Goal: Communication & Community: Connect with others

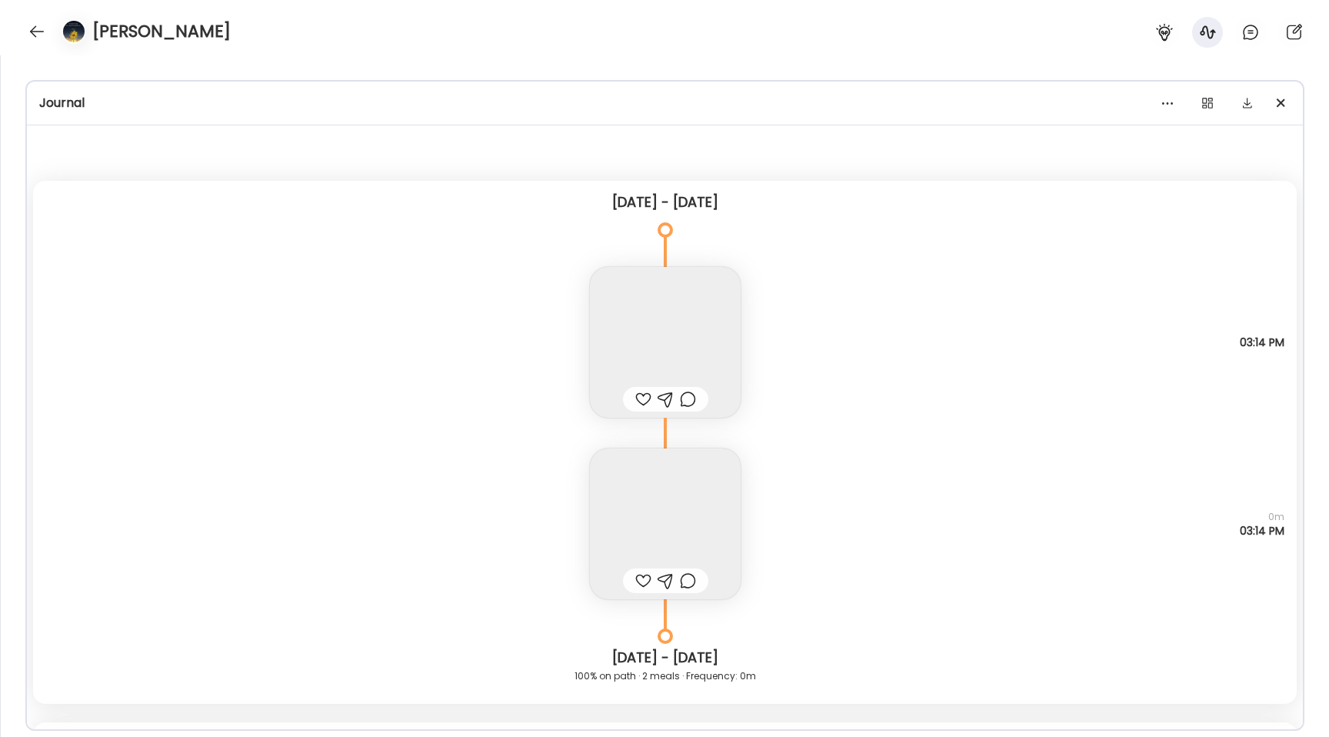
scroll to position [242, 0]
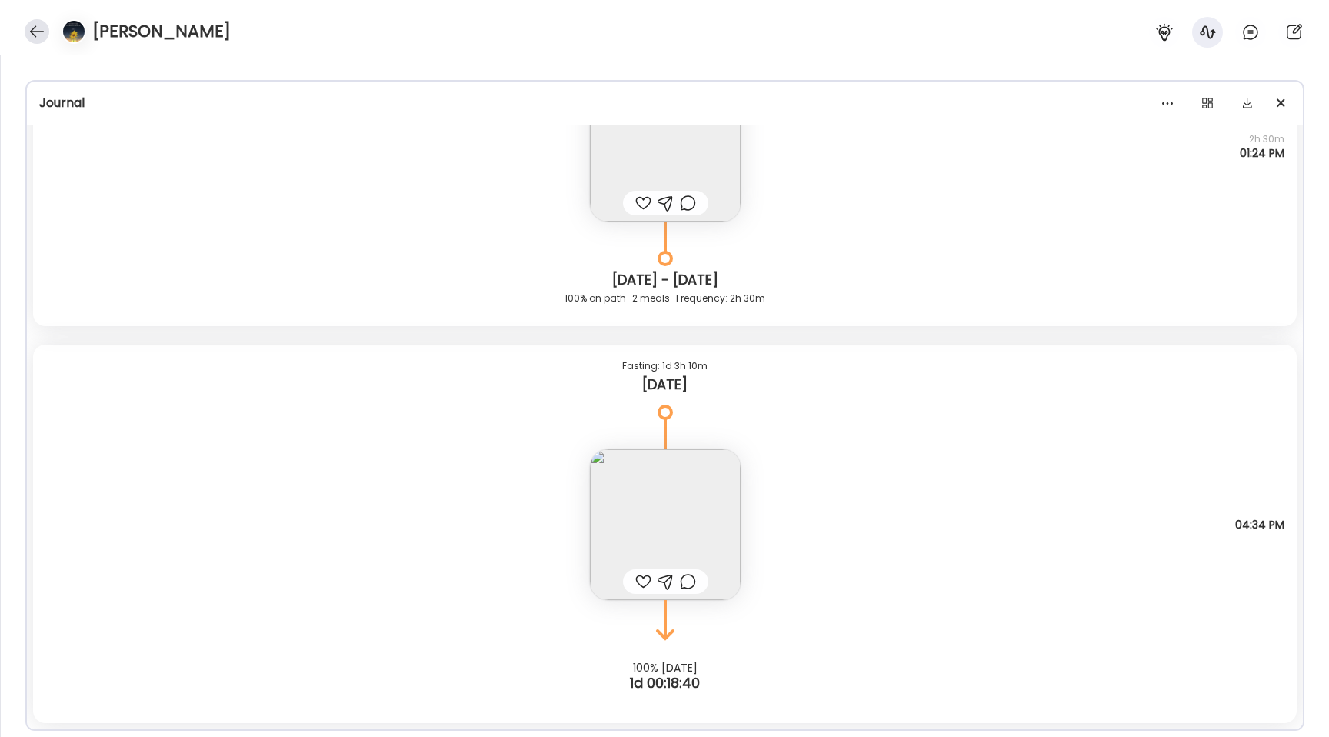
click at [32, 30] on div at bounding box center [37, 31] width 25 height 25
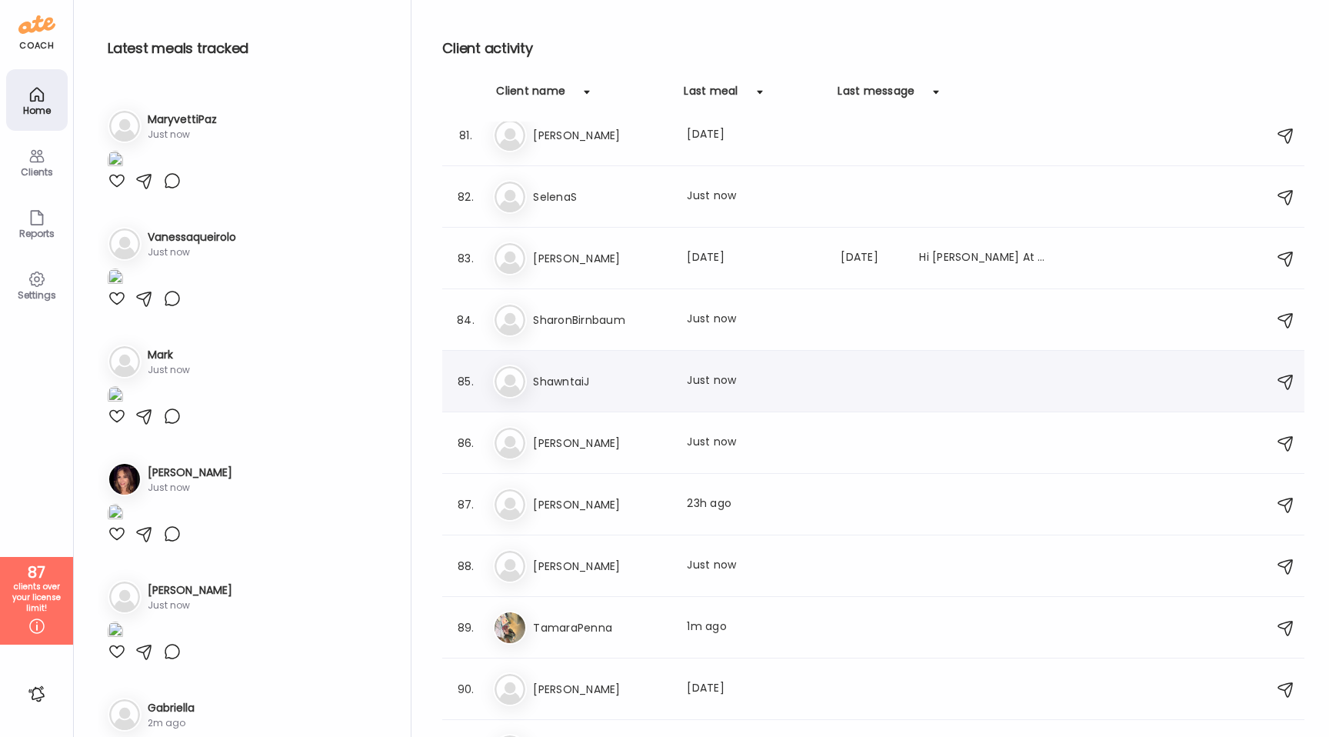
scroll to position [5347, 0]
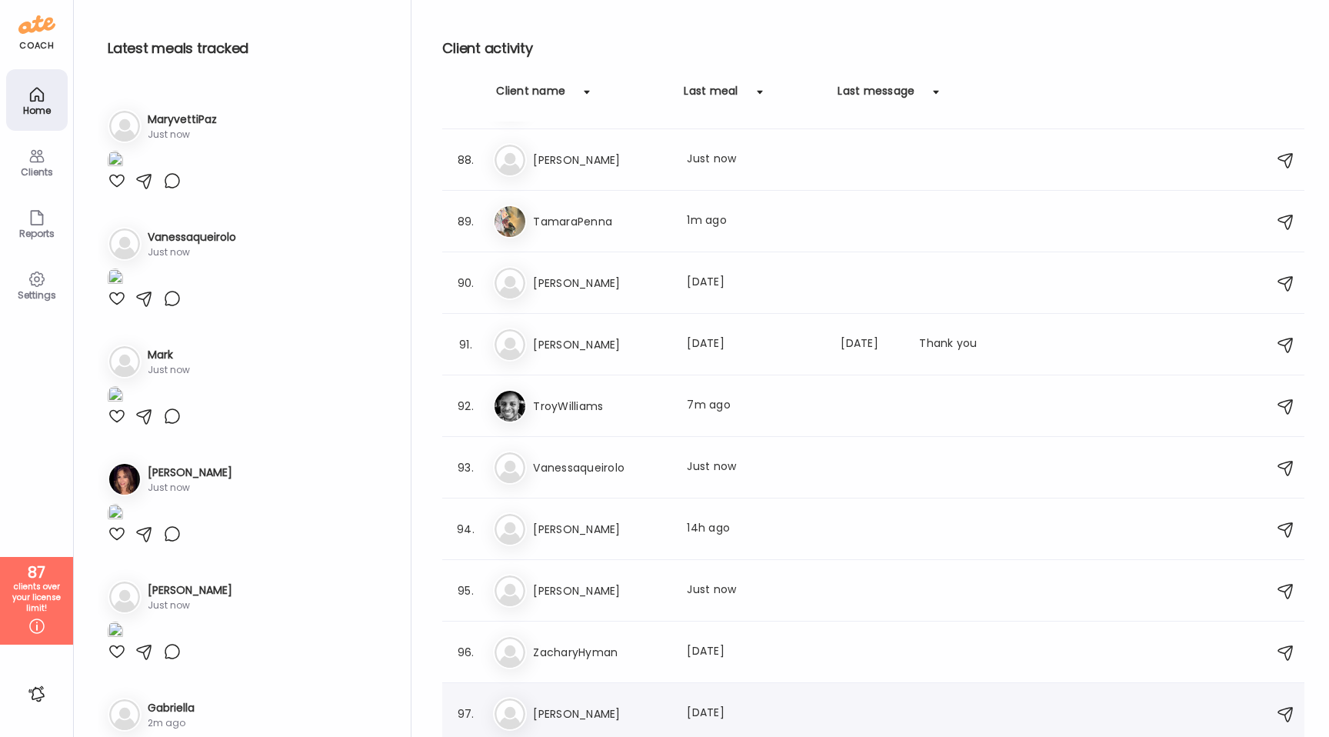
click at [611, 713] on h3 "[PERSON_NAME]" at bounding box center [600, 714] width 135 height 18
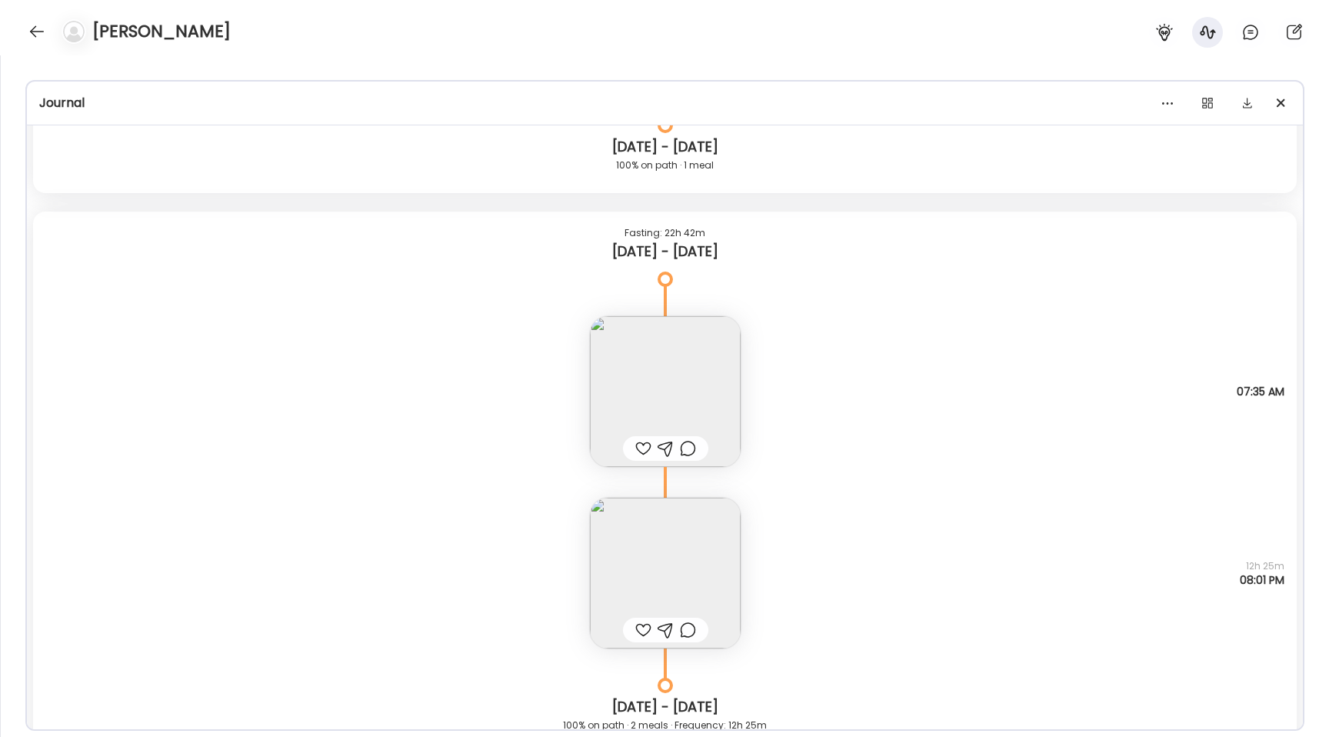
scroll to position [7269, 0]
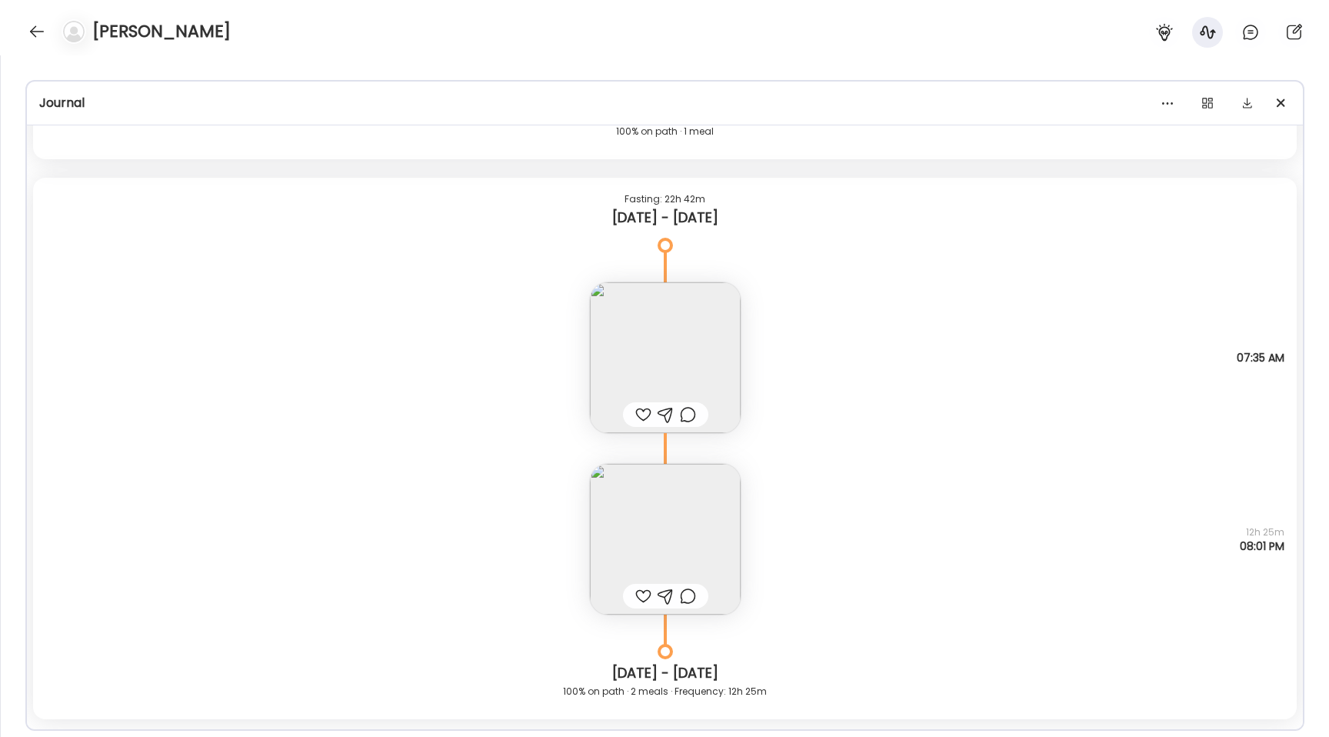
click at [682, 530] on img at bounding box center [665, 539] width 151 height 151
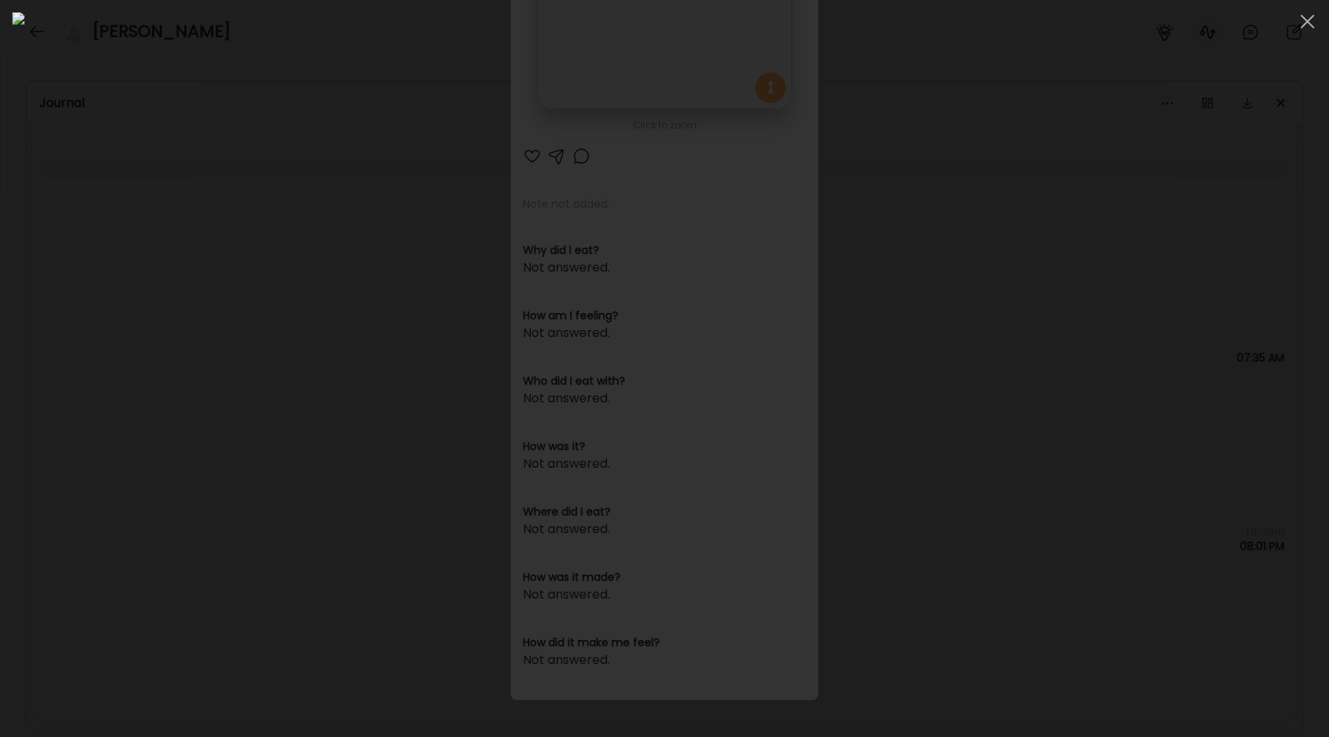
click at [122, 376] on div at bounding box center [664, 368] width 1305 height 712
click at [122, 376] on div "Ate Coach Dashboard Wahoo! It’s official Take a moment to set up your Coach Pro…" at bounding box center [664, 368] width 1329 height 737
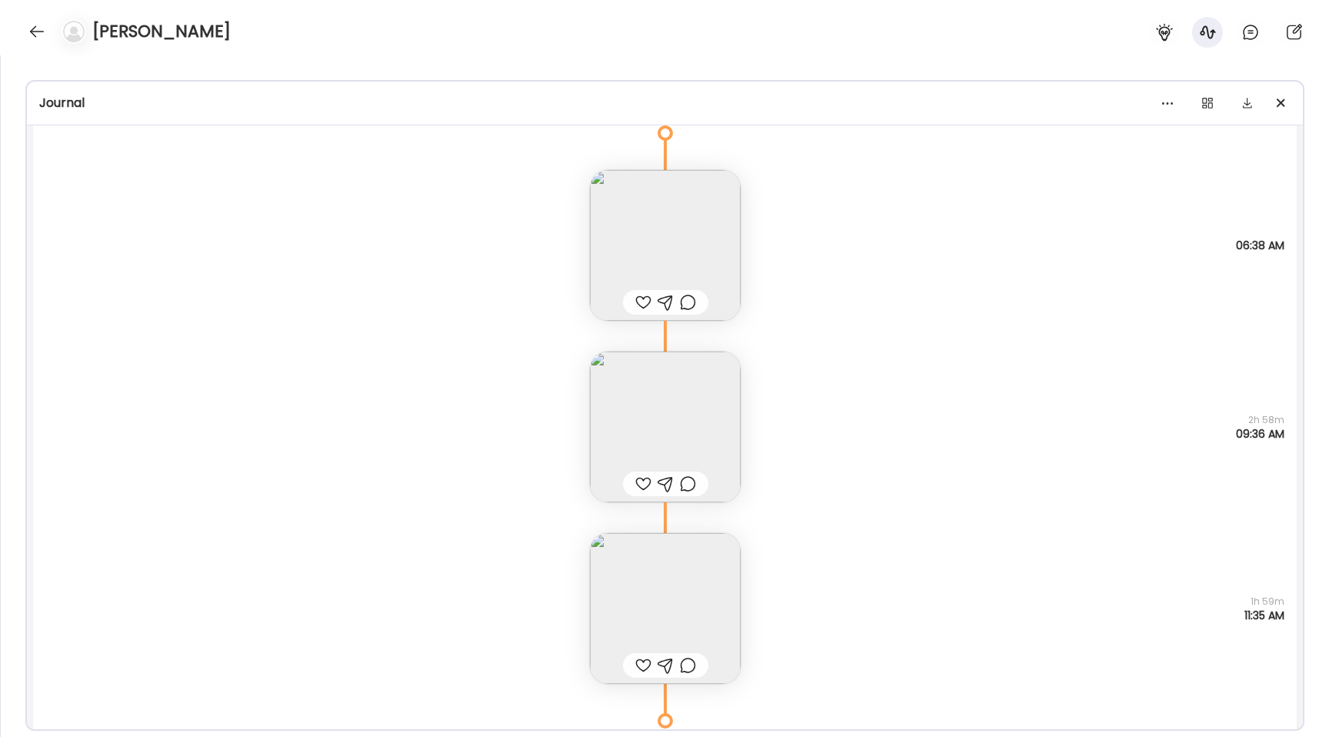
scroll to position [1432, 0]
click at [629, 604] on img at bounding box center [665, 608] width 151 height 151
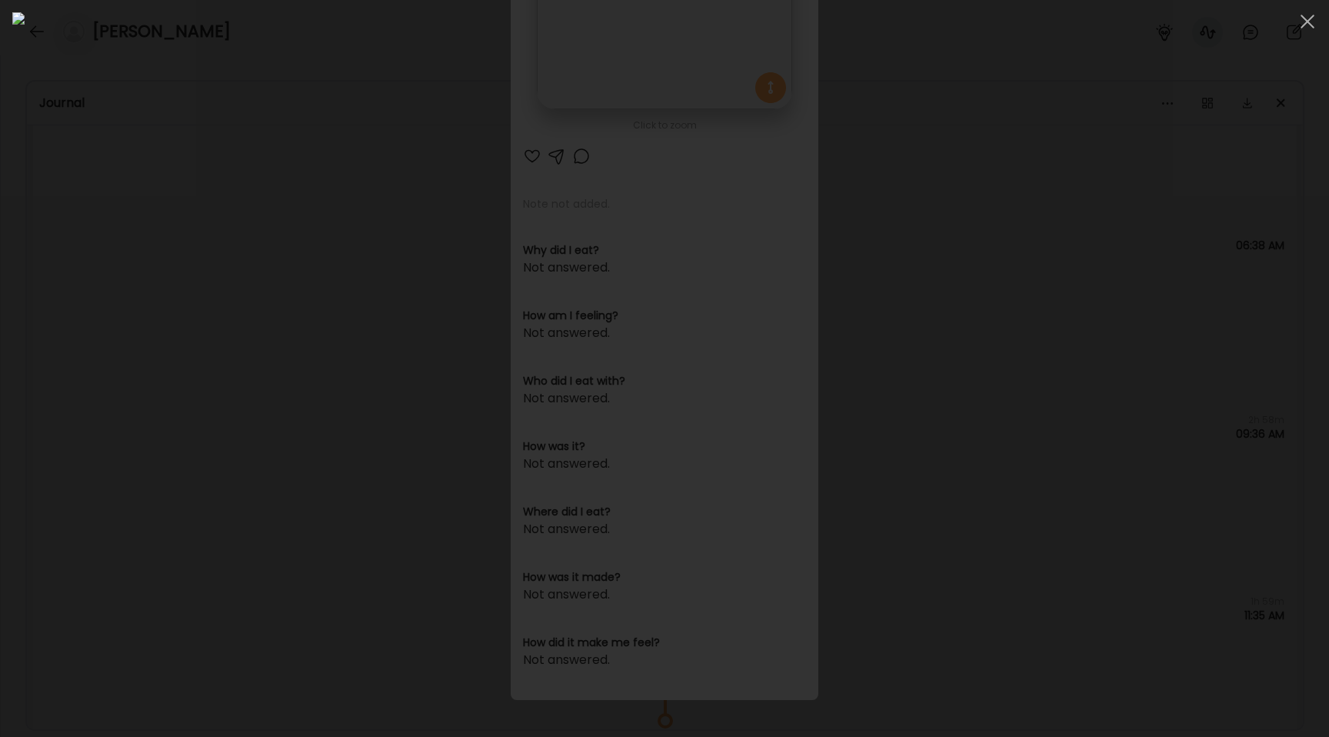
click at [233, 375] on div at bounding box center [664, 368] width 1305 height 712
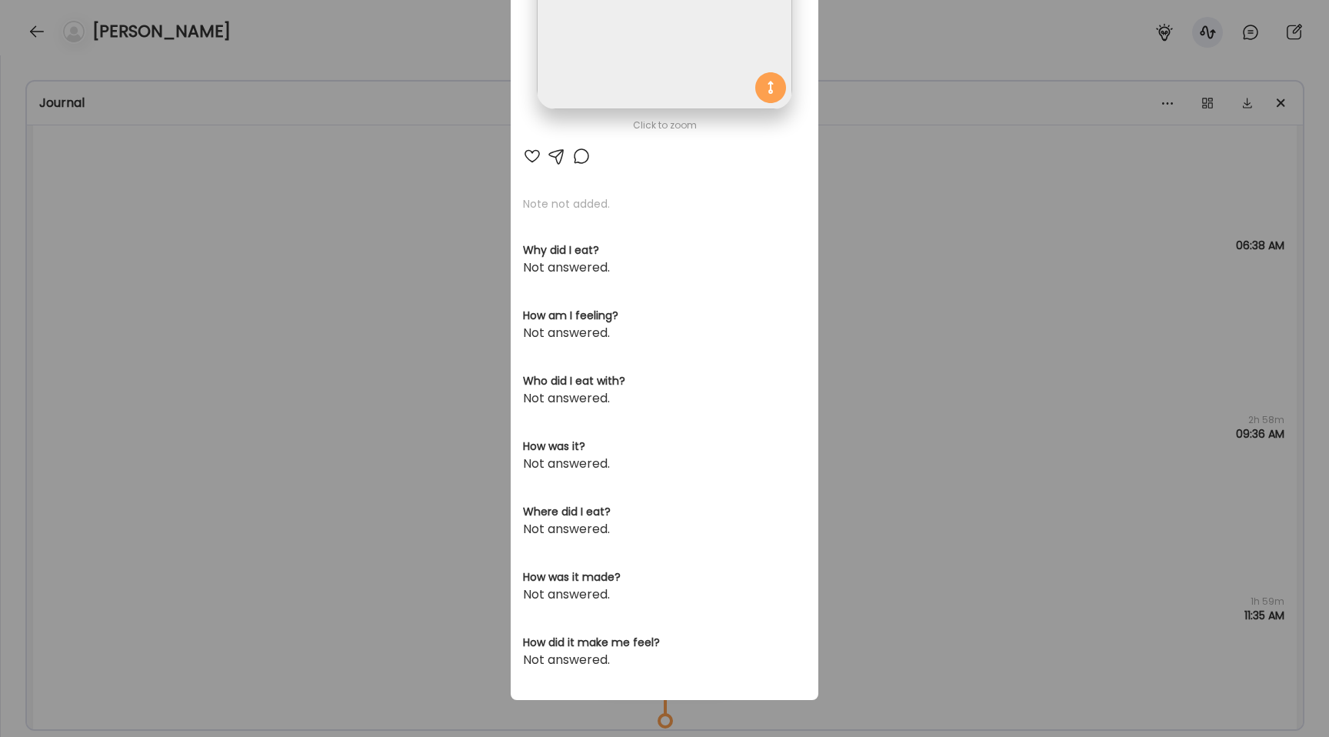
click at [233, 375] on div "Ate Coach Dashboard Wahoo! It’s official Take a moment to set up your Coach Pro…" at bounding box center [664, 368] width 1329 height 737
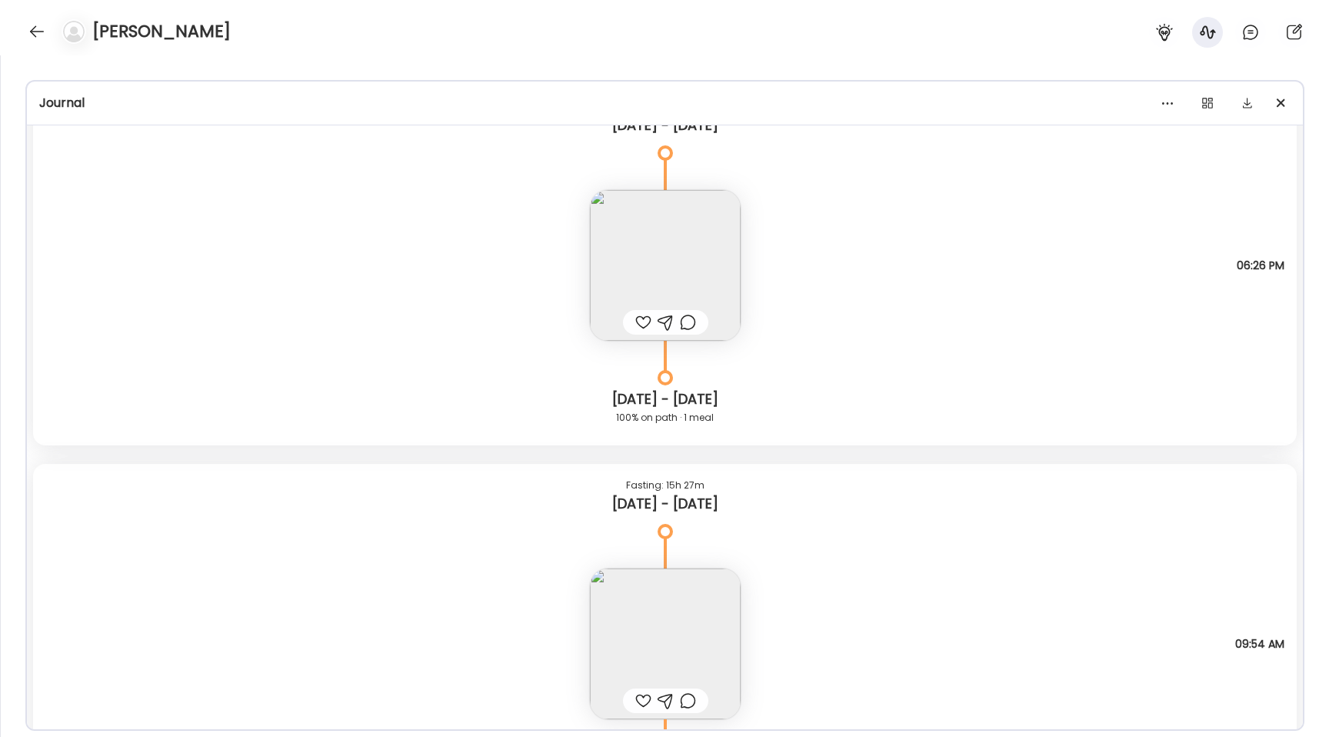
scroll to position [9299, 0]
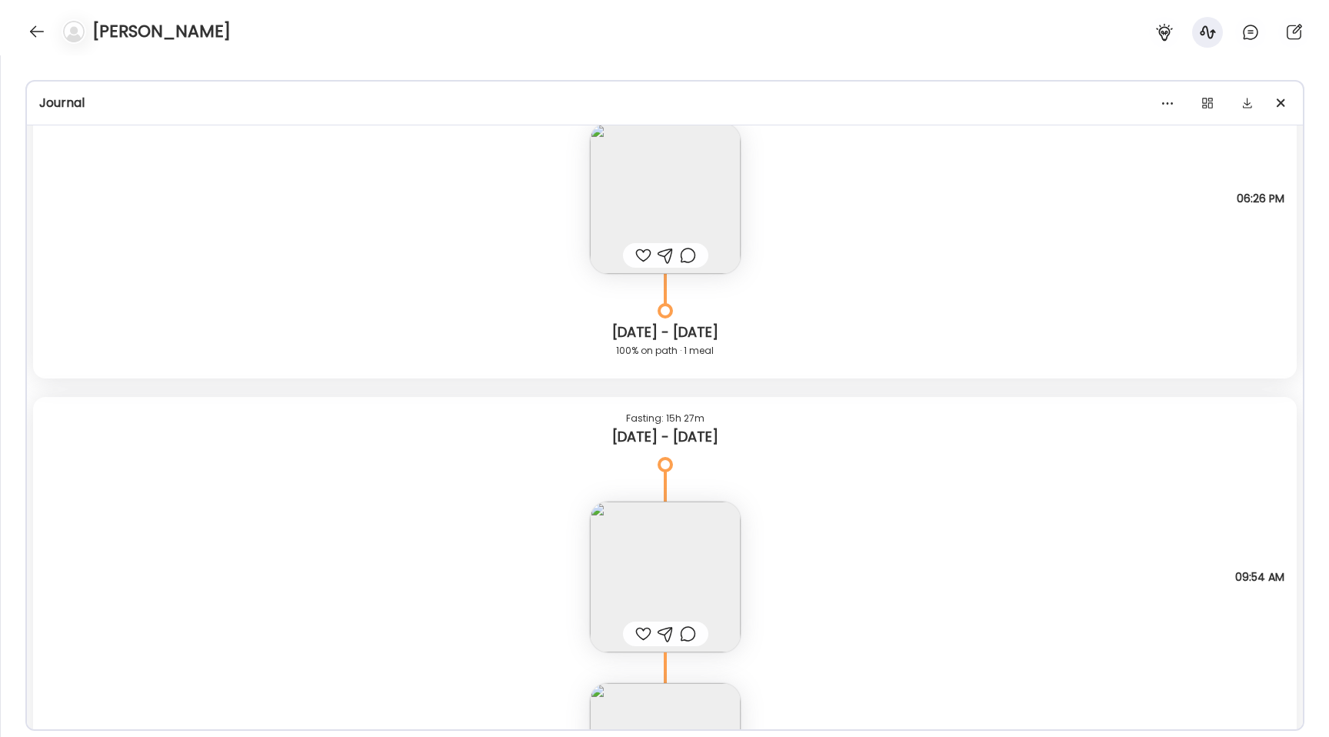
click at [670, 178] on img at bounding box center [665, 198] width 151 height 151
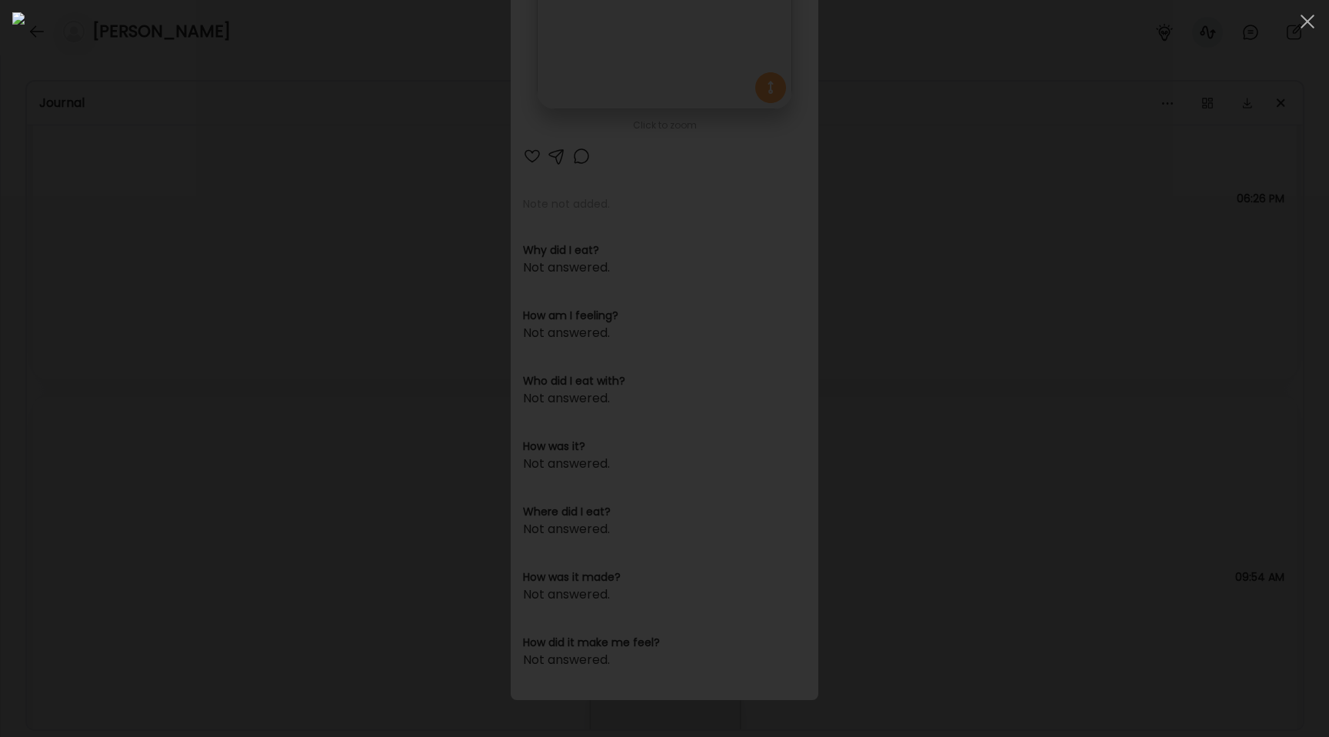
click at [205, 333] on div at bounding box center [664, 368] width 1305 height 712
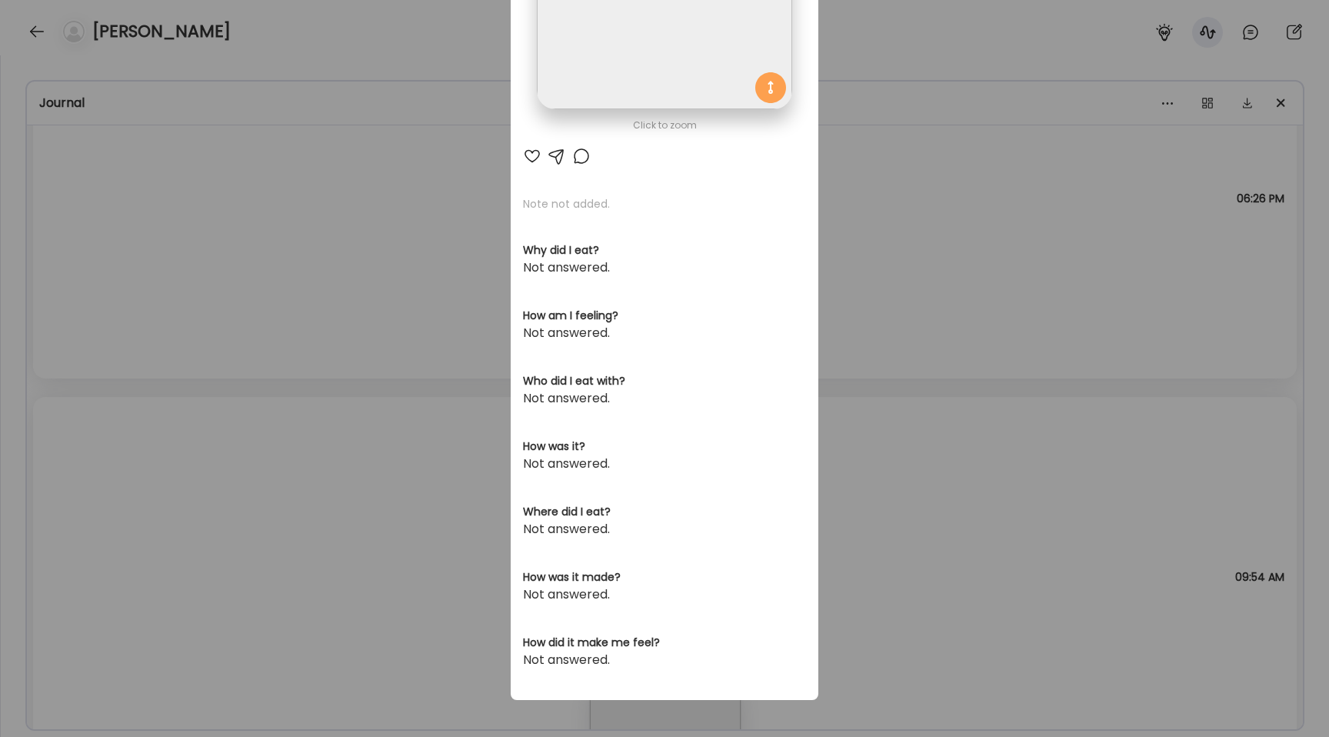
click at [205, 333] on div "Ate Coach Dashboard Wahoo! It’s official Take a moment to set up your Coach Pro…" at bounding box center [664, 368] width 1329 height 737
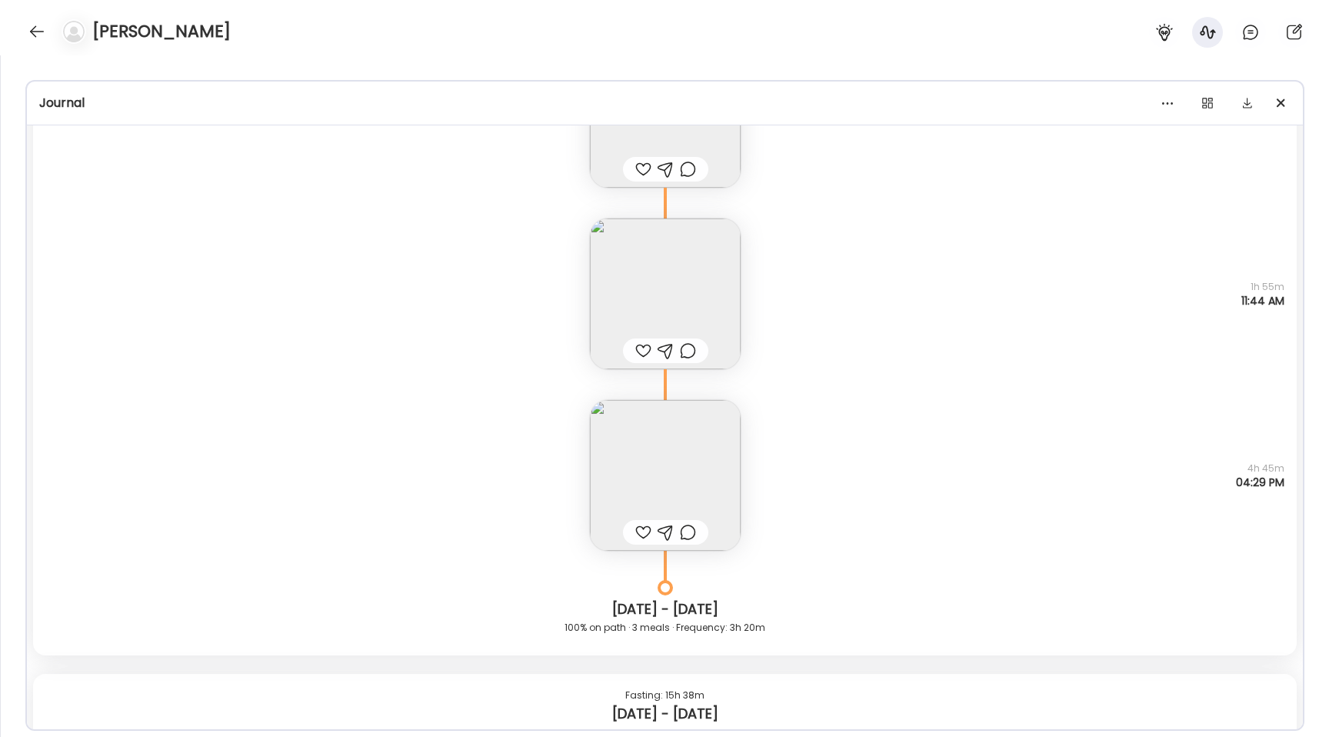
scroll to position [10601, 0]
